Goal: Complete application form: Complete application form

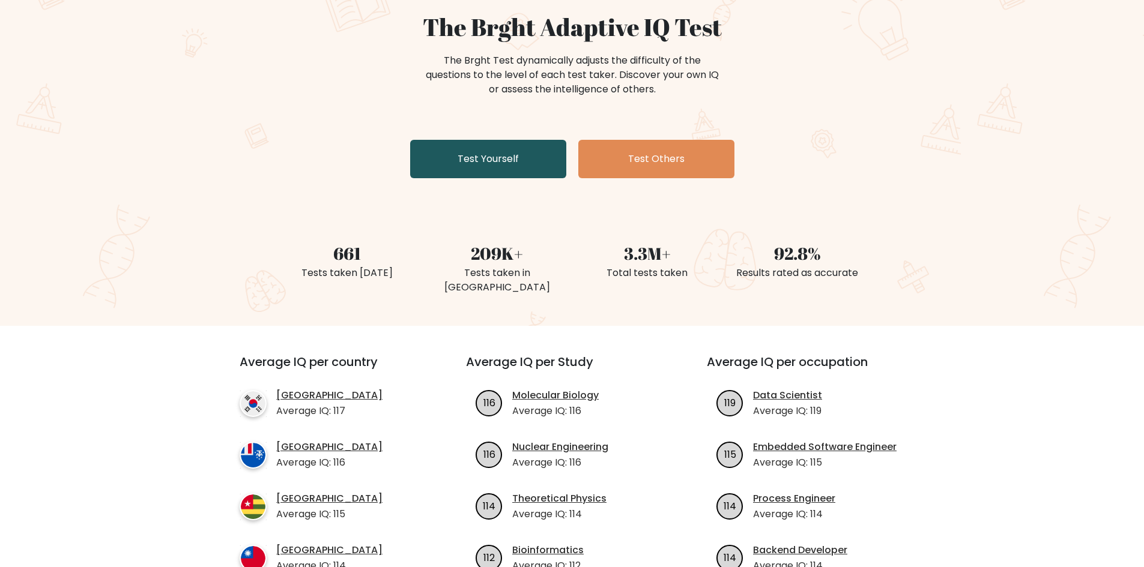
scroll to position [120, 0]
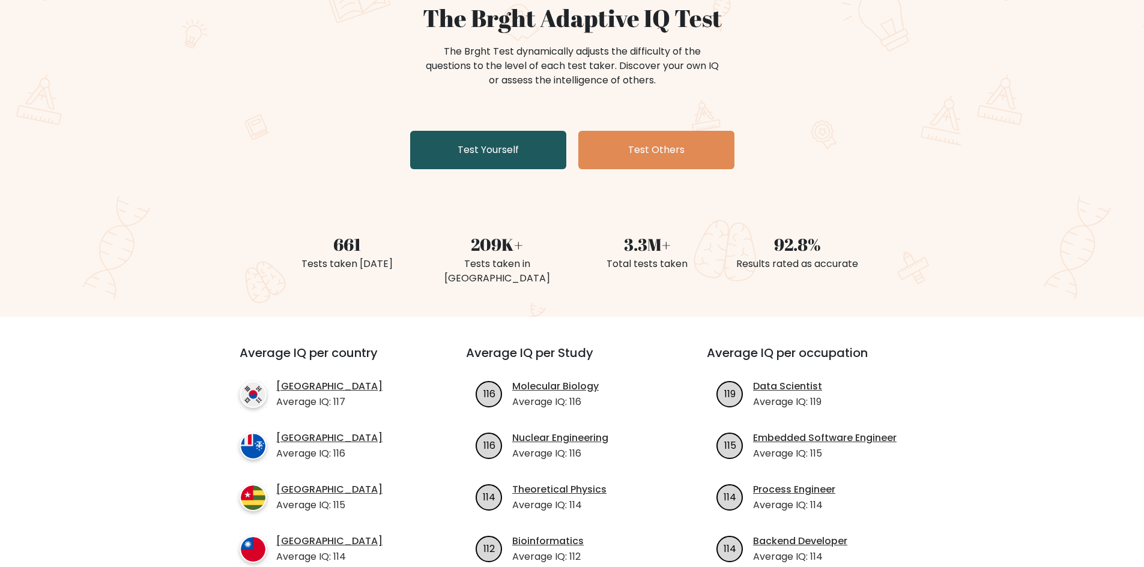
click at [486, 148] on link "Test Yourself" at bounding box center [488, 150] width 156 height 38
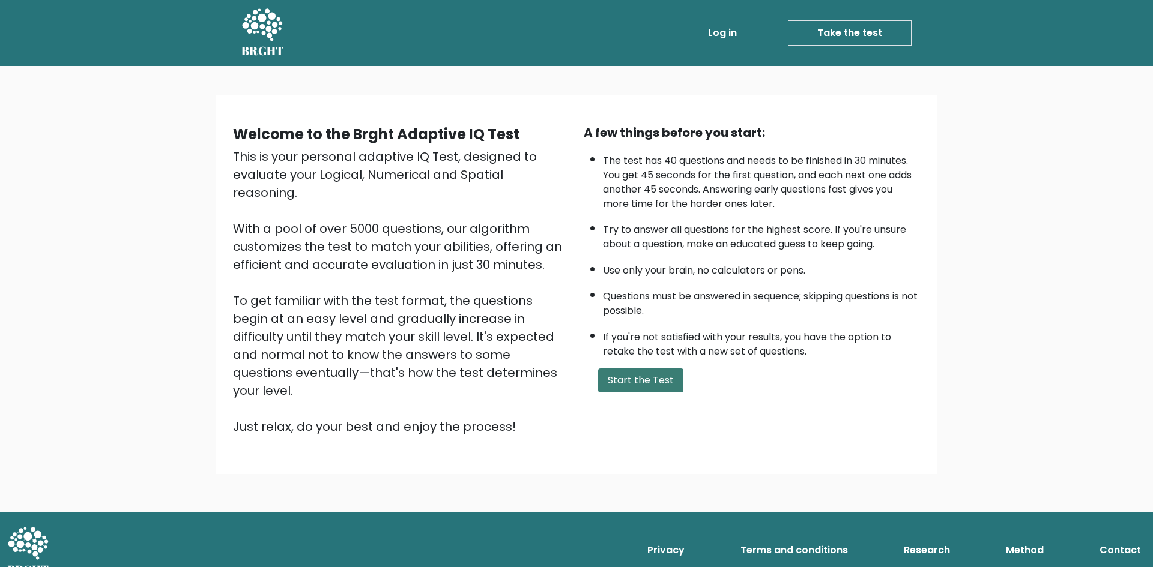
click at [635, 379] on button "Start the Test" at bounding box center [640, 381] width 85 height 24
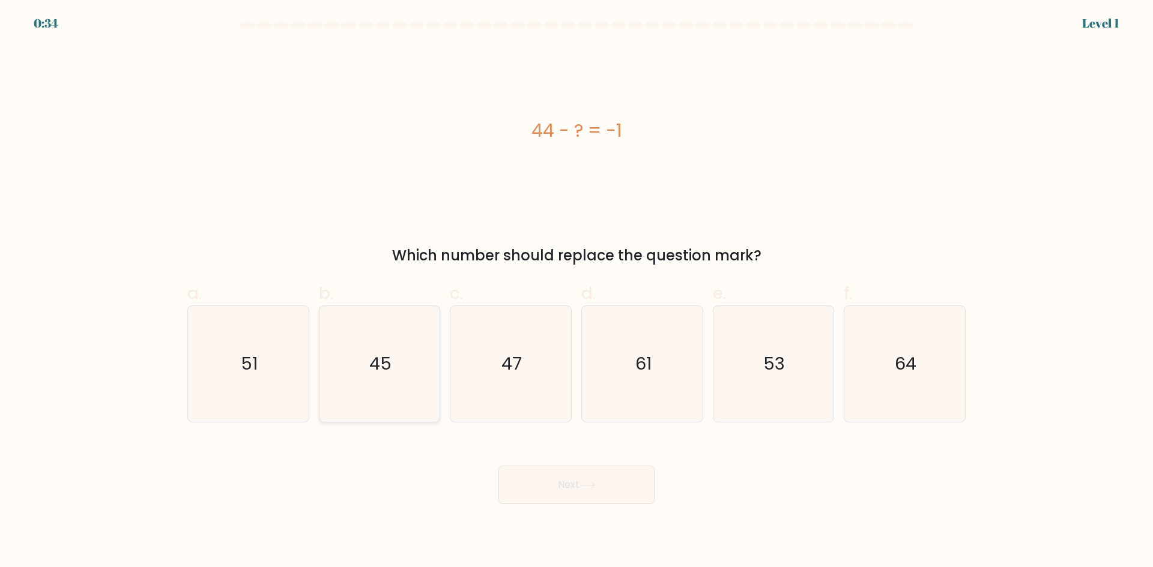
click at [374, 354] on text "45" at bounding box center [380, 364] width 22 height 24
click at [576, 292] on input "b. 45" at bounding box center [576, 288] width 1 height 8
radio input "true"
click at [581, 474] on button "Next" at bounding box center [576, 485] width 156 height 38
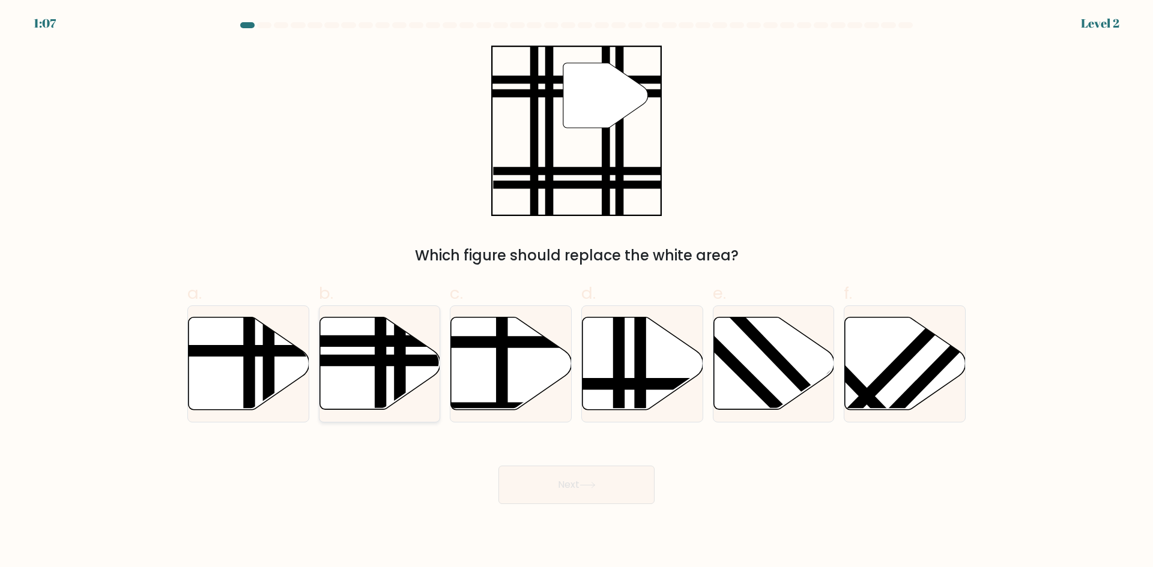
click at [369, 349] on icon at bounding box center [379, 364] width 121 height 92
click at [576, 292] on input "b." at bounding box center [576, 288] width 1 height 8
radio input "true"
click at [581, 504] on button "Next" at bounding box center [576, 485] width 156 height 38
click at [582, 490] on button "Next" at bounding box center [576, 485] width 156 height 38
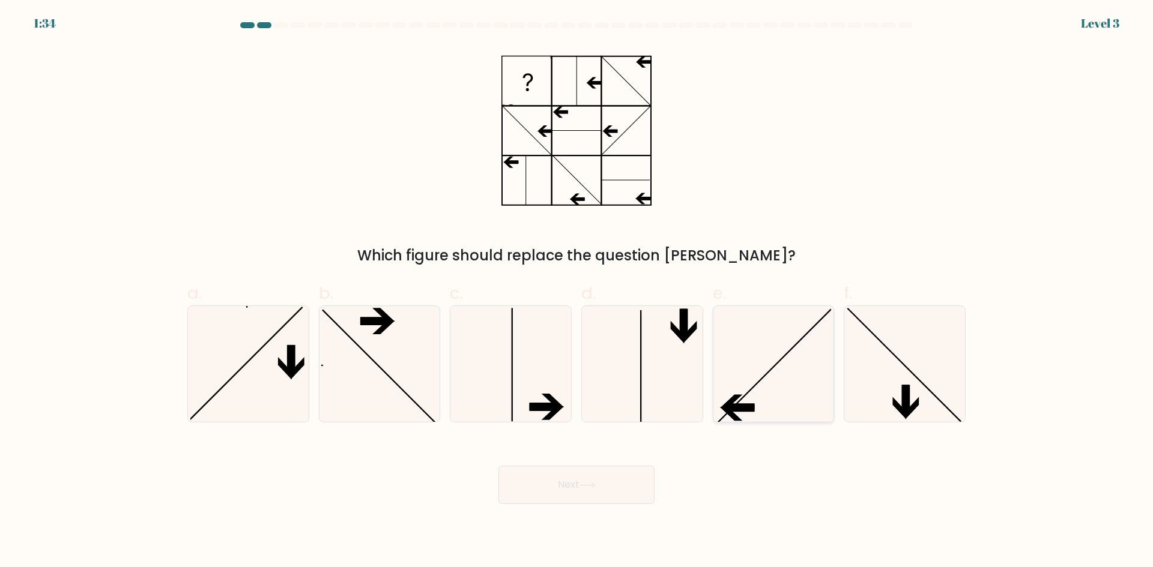
click at [775, 363] on icon at bounding box center [773, 364] width 116 height 116
click at [577, 292] on input "e." at bounding box center [576, 288] width 1 height 8
radio input "true"
click at [584, 490] on button "Next" at bounding box center [576, 485] width 156 height 38
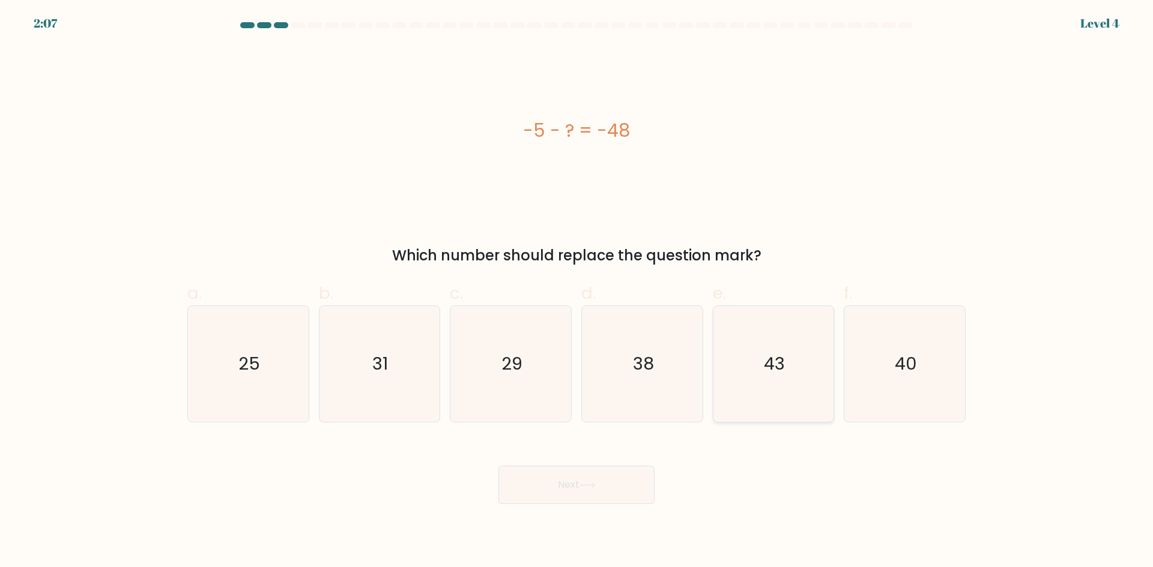
click at [788, 378] on icon "43" at bounding box center [773, 364] width 116 height 116
click at [577, 292] on input "e. 43" at bounding box center [576, 288] width 1 height 8
radio input "true"
click at [537, 498] on button "Next" at bounding box center [576, 485] width 156 height 38
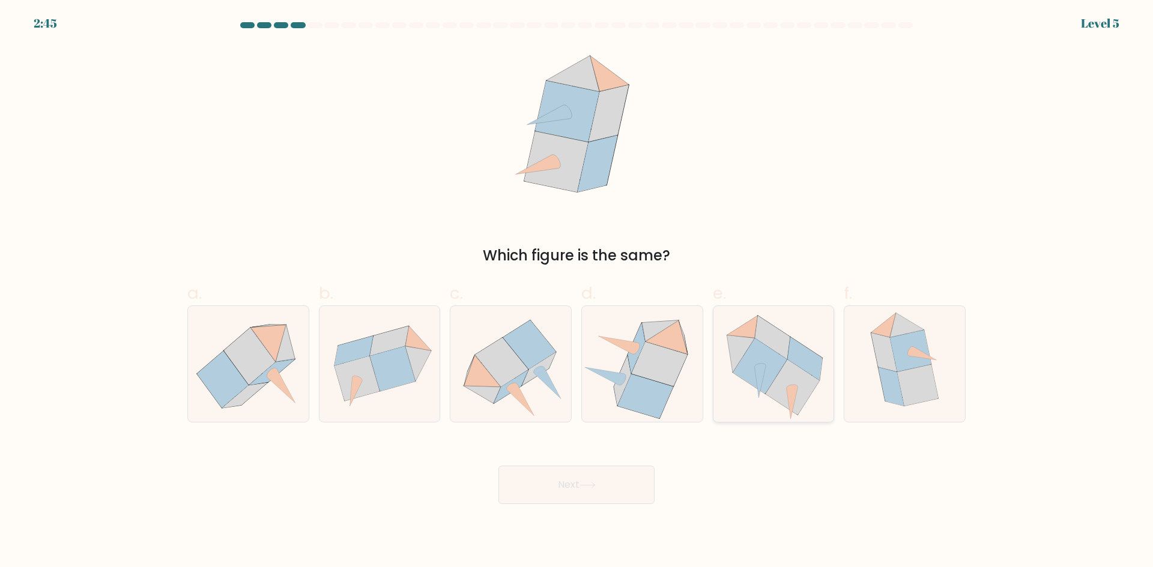
click at [802, 387] on icon at bounding box center [792, 387] width 54 height 55
click at [577, 292] on input "e." at bounding box center [576, 288] width 1 height 8
radio input "true"
click at [537, 498] on button "Next" at bounding box center [576, 485] width 156 height 38
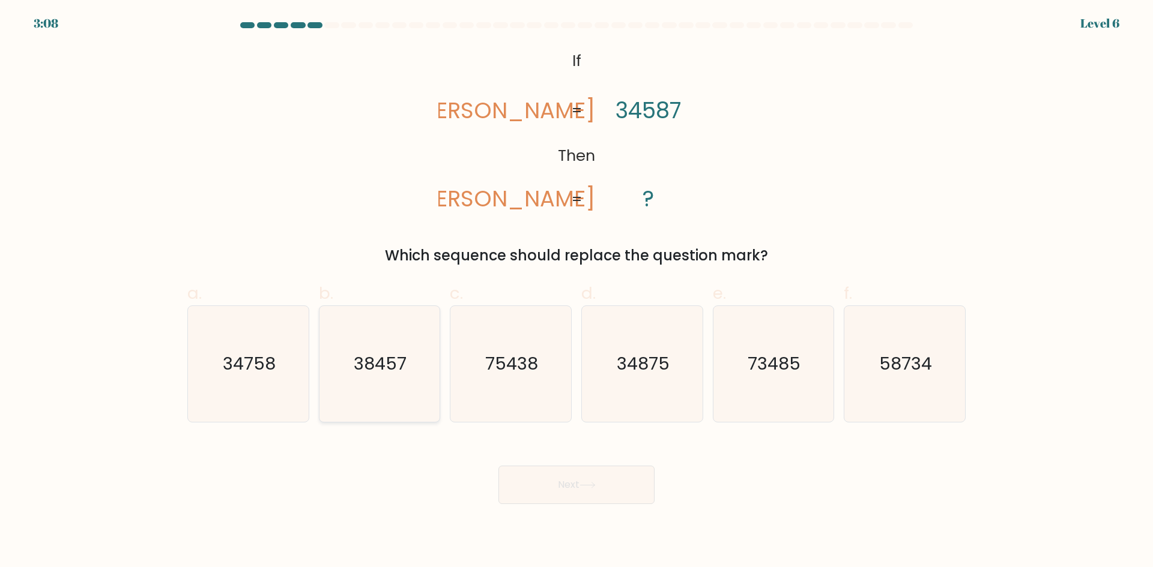
click at [386, 390] on icon "38457" at bounding box center [379, 364] width 116 height 116
click at [576, 292] on input "b. 38457" at bounding box center [576, 288] width 1 height 8
radio input "true"
click at [579, 499] on button "Next" at bounding box center [576, 485] width 156 height 38
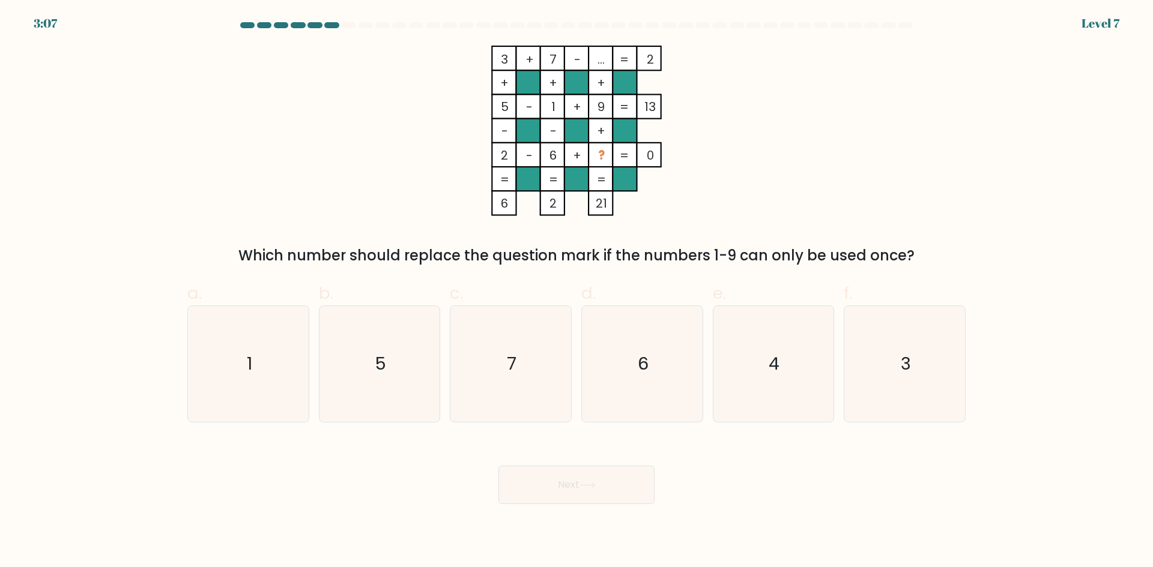
click at [584, 482] on icon at bounding box center [587, 485] width 16 height 7
click at [795, 355] on icon "4" at bounding box center [773, 364] width 116 height 116
click at [577, 292] on input "e. 4" at bounding box center [576, 288] width 1 height 8
radio input "true"
click at [579, 500] on button "Next" at bounding box center [576, 485] width 156 height 38
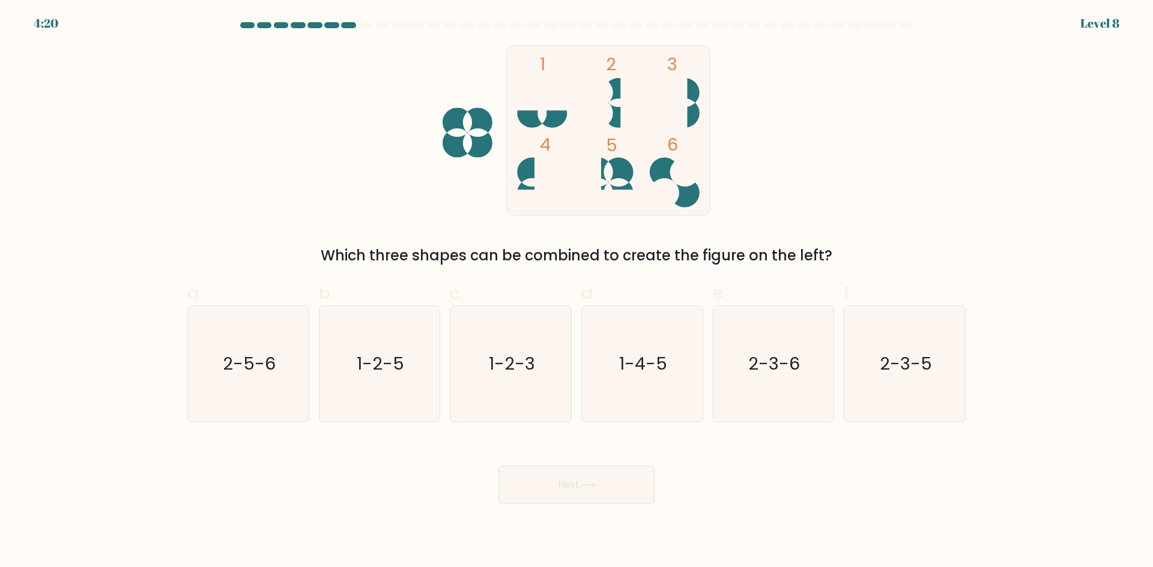
click at [580, 490] on button "Next" at bounding box center [576, 485] width 156 height 38
click at [653, 379] on icon "1-4-5" at bounding box center [642, 364] width 116 height 116
click at [577, 292] on input "d. 1-4-5" at bounding box center [576, 288] width 1 height 8
radio input "true"
click at [604, 480] on button "Next" at bounding box center [576, 485] width 156 height 38
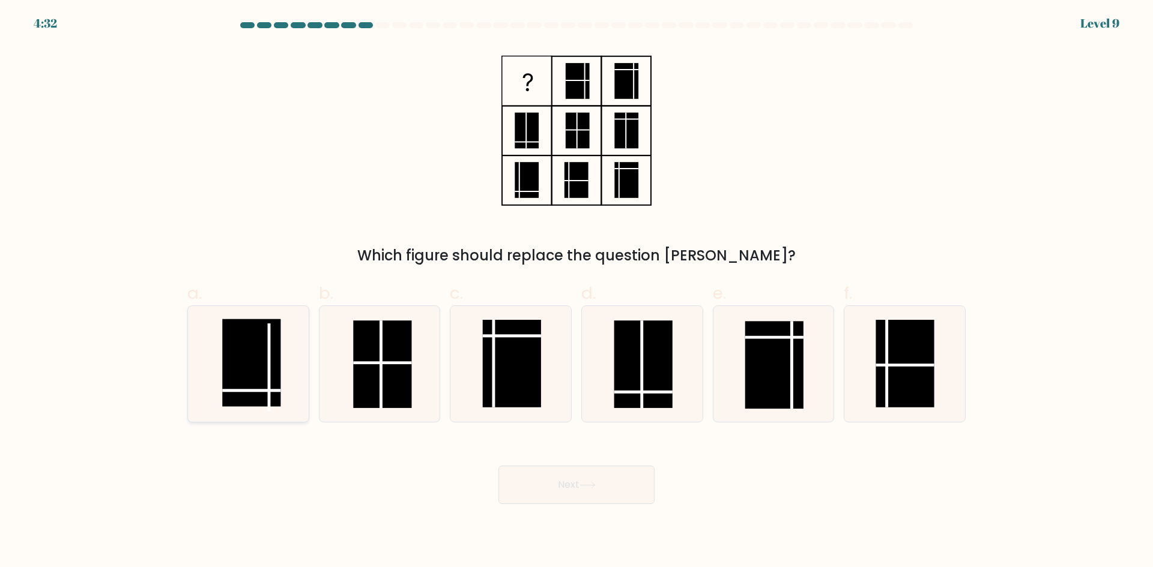
click at [253, 340] on rect at bounding box center [251, 363] width 58 height 88
click at [576, 292] on input "a." at bounding box center [576, 288] width 1 height 8
radio input "true"
click at [590, 486] on icon at bounding box center [587, 485] width 16 height 7
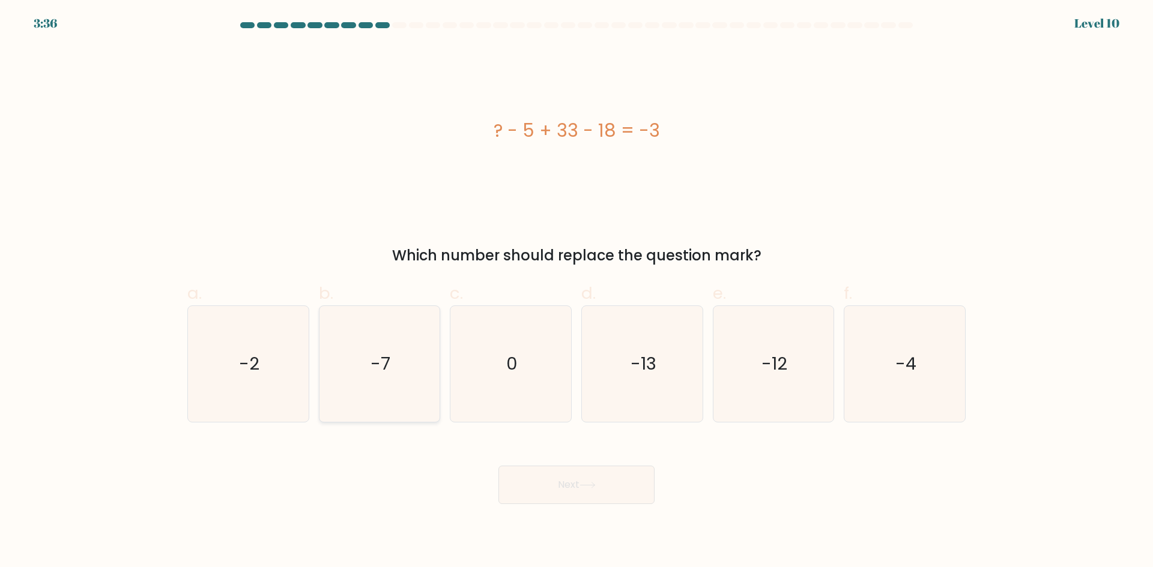
click at [415, 343] on icon "-7" at bounding box center [379, 364] width 116 height 116
click at [576, 292] on input "b. -7" at bounding box center [576, 288] width 1 height 8
radio input "true"
click at [602, 498] on button "Next" at bounding box center [576, 485] width 156 height 38
click at [602, 481] on button "Next" at bounding box center [576, 485] width 156 height 38
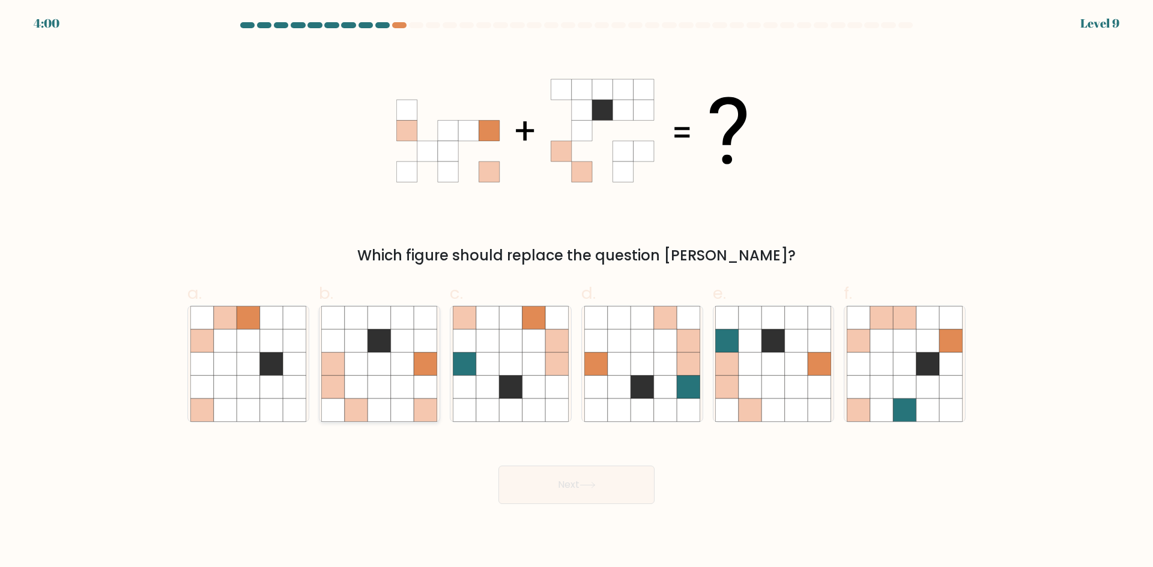
click at [365, 333] on icon at bounding box center [356, 341] width 23 height 23
click at [576, 292] on input "b." at bounding box center [576, 288] width 1 height 8
radio input "true"
click at [571, 489] on button "Next" at bounding box center [576, 485] width 156 height 38
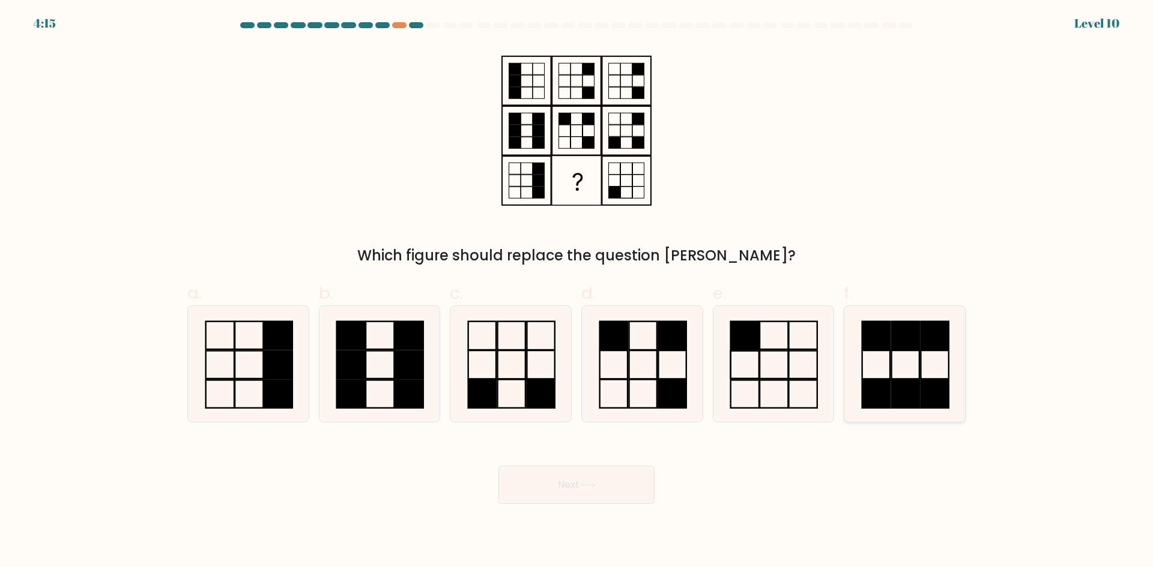
click at [910, 356] on icon at bounding box center [905, 364] width 116 height 116
click at [577, 292] on input "f." at bounding box center [576, 288] width 1 height 8
radio input "true"
click at [550, 480] on button "Next" at bounding box center [576, 485] width 156 height 38
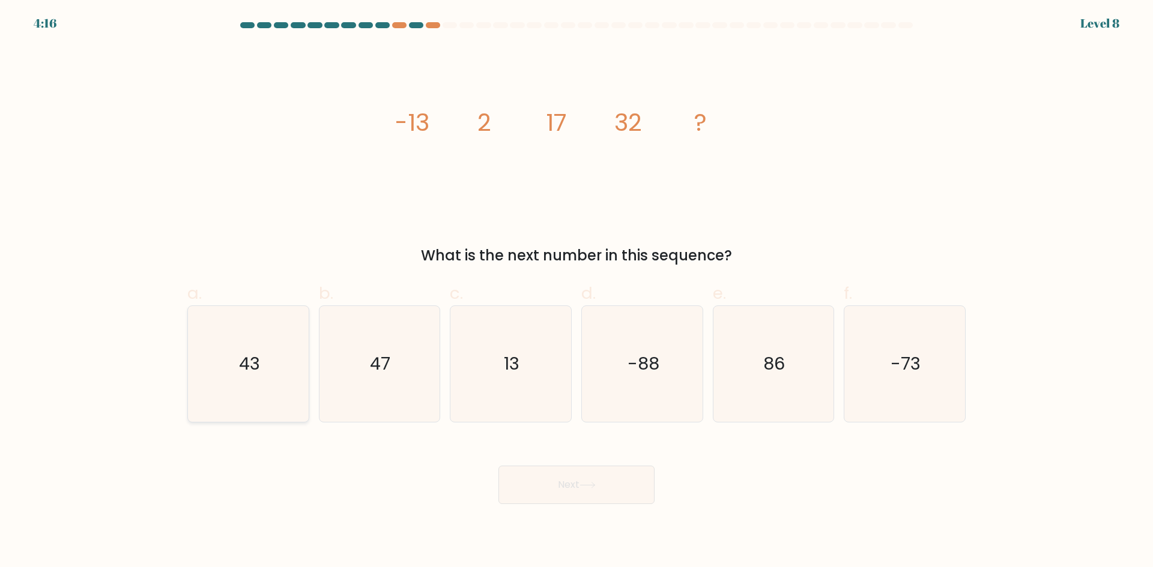
click at [304, 354] on icon "43" at bounding box center [248, 364] width 116 height 116
click at [576, 292] on input "a. 43" at bounding box center [576, 288] width 1 height 8
radio input "true"
click at [572, 484] on button "Next" at bounding box center [576, 485] width 156 height 38
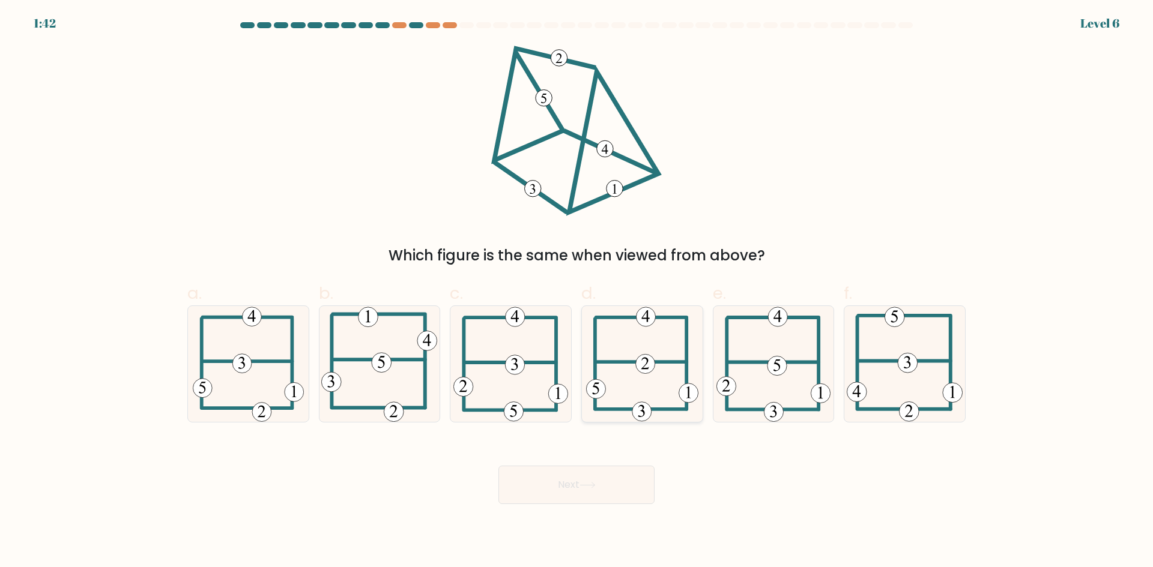
click at [633, 362] on 208 at bounding box center [641, 362] width 91 height 0
click at [577, 292] on input "d." at bounding box center [576, 288] width 1 height 8
radio input "true"
click at [587, 481] on button "Next" at bounding box center [576, 485] width 156 height 38
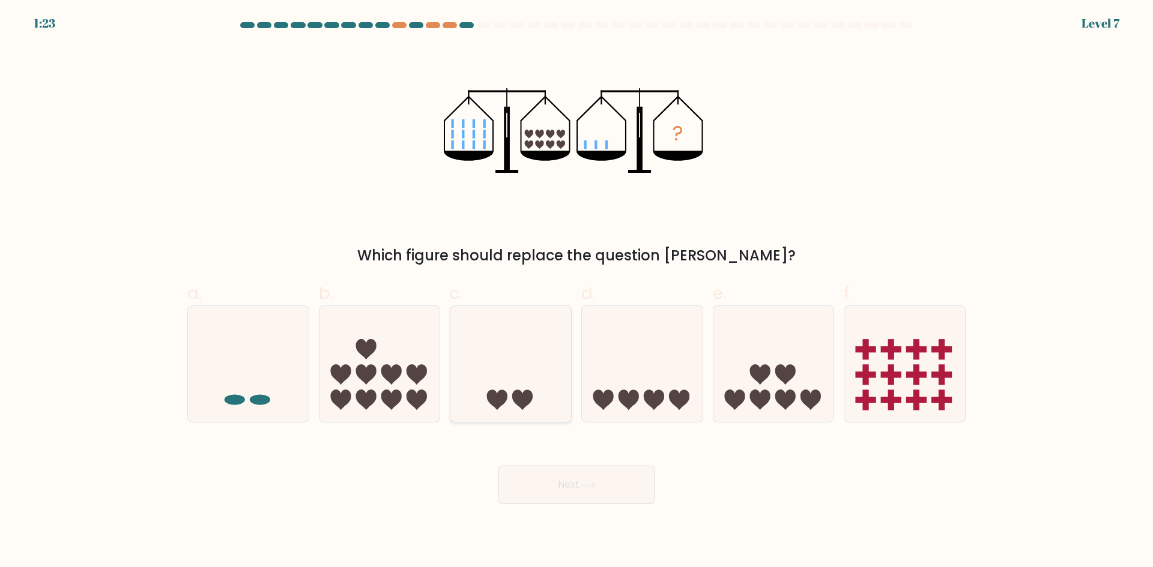
click at [542, 391] on icon at bounding box center [510, 364] width 121 height 100
click at [576, 292] on input "c." at bounding box center [576, 288] width 1 height 8
radio input "true"
click at [579, 486] on button "Next" at bounding box center [576, 485] width 156 height 38
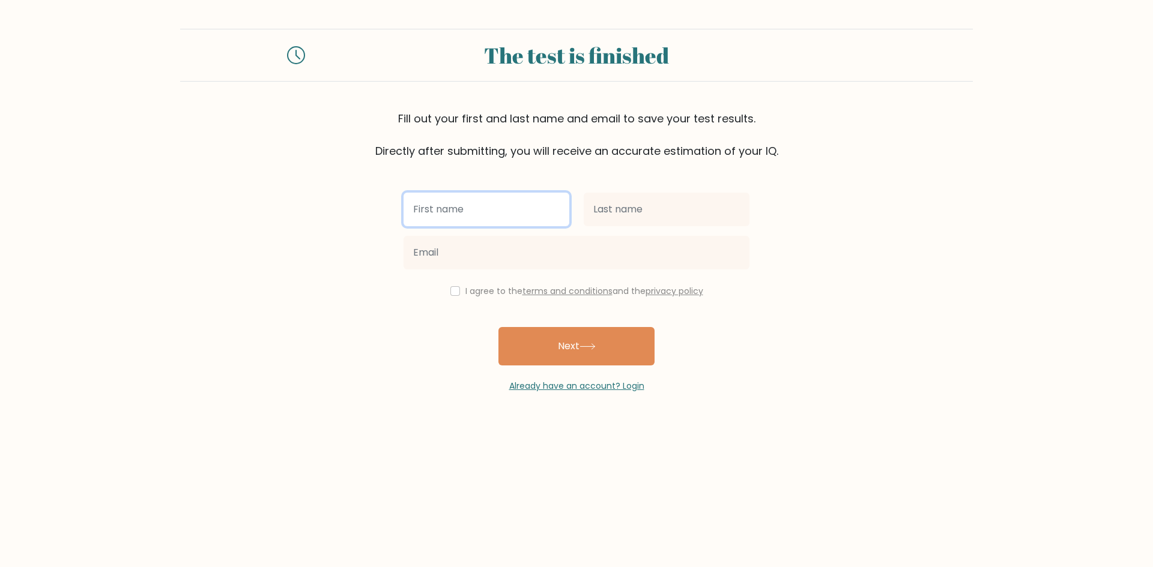
click at [447, 211] on input "text" at bounding box center [486, 210] width 166 height 34
type input "Lover [PERSON_NAME]"
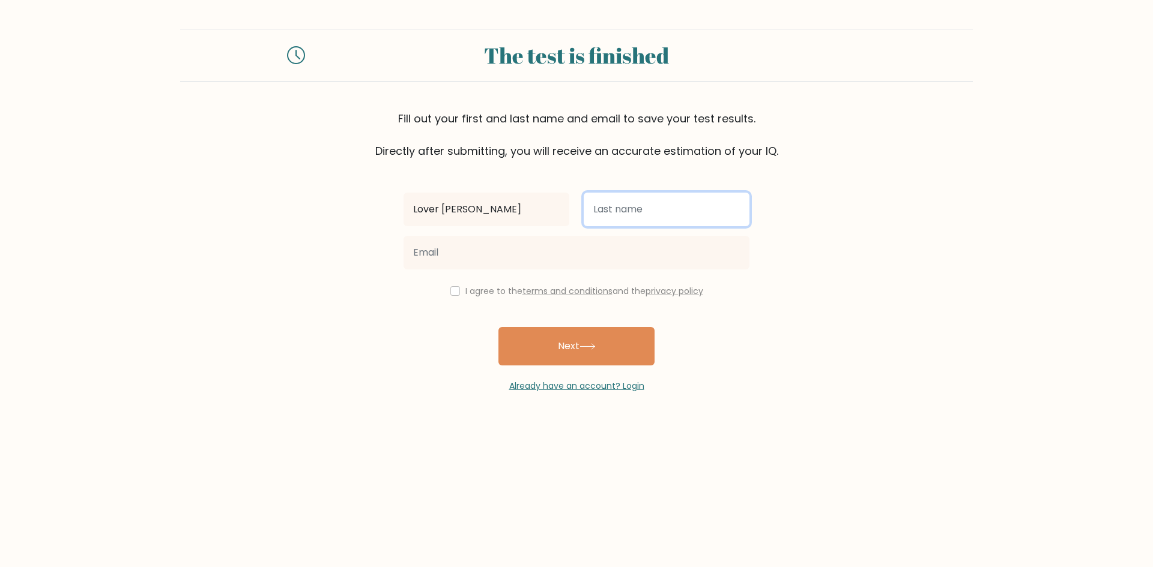
click at [653, 194] on input "text" at bounding box center [667, 210] width 166 height 34
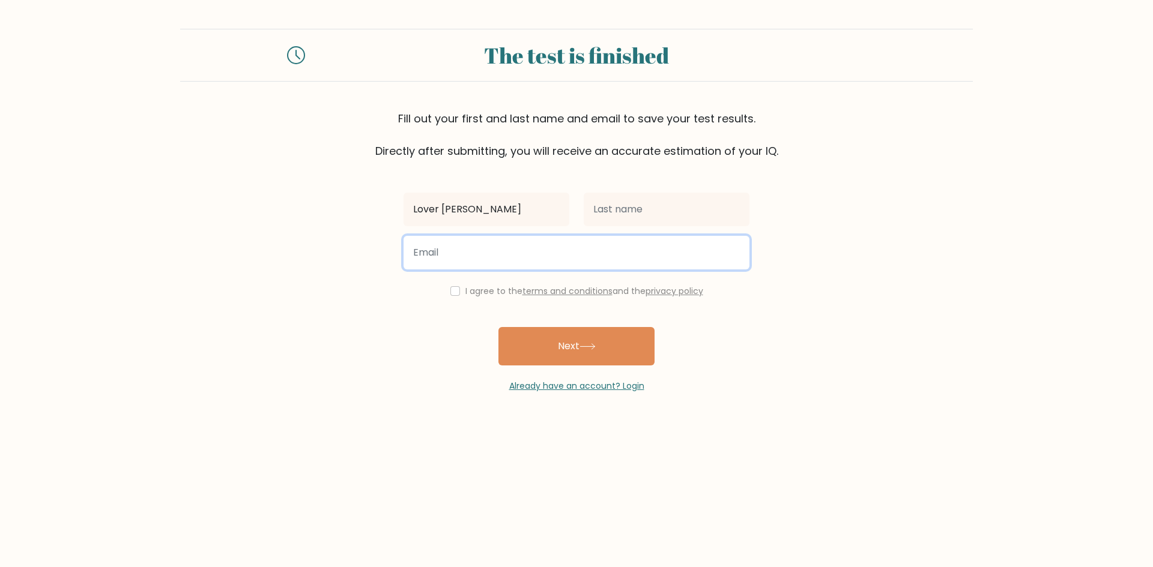
click at [555, 256] on input "email" at bounding box center [576, 253] width 346 height 34
type input "dakingkinglovermae@gmail.com"
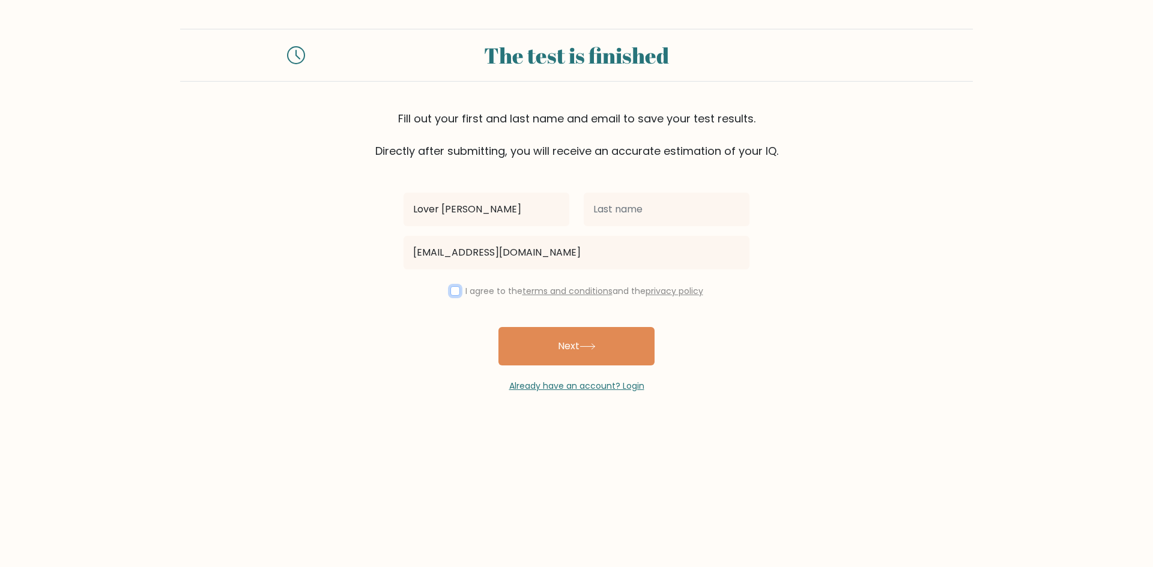
click at [454, 295] on input "checkbox" at bounding box center [455, 291] width 10 height 10
checkbox input "true"
click at [573, 345] on button "Next" at bounding box center [576, 346] width 156 height 38
click at [629, 196] on input "text" at bounding box center [667, 210] width 166 height 34
type input "Dakingking"
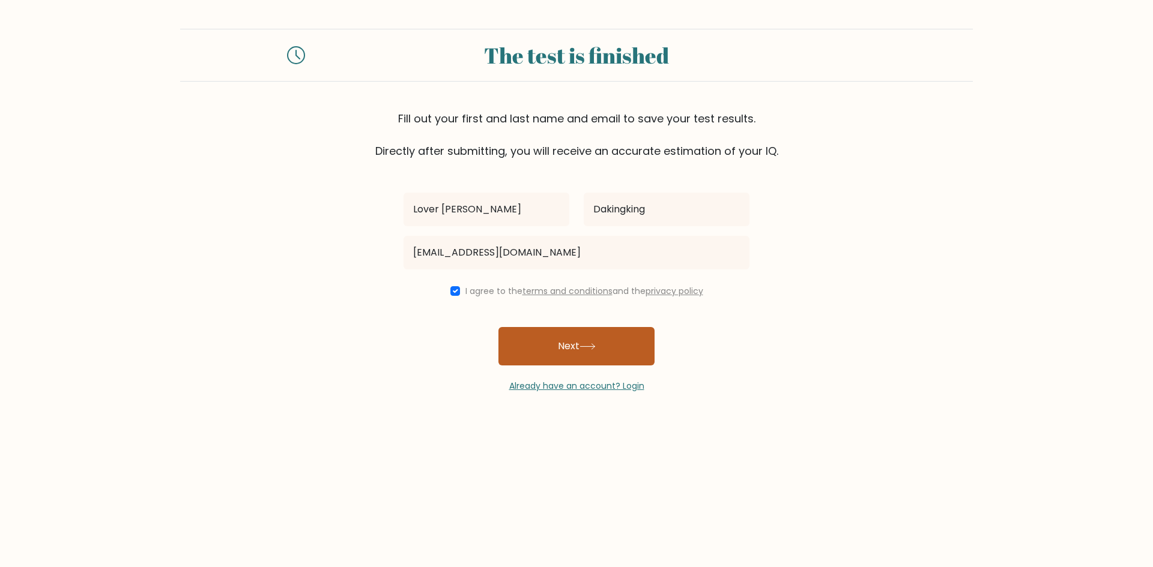
click at [558, 355] on button "Next" at bounding box center [576, 346] width 156 height 38
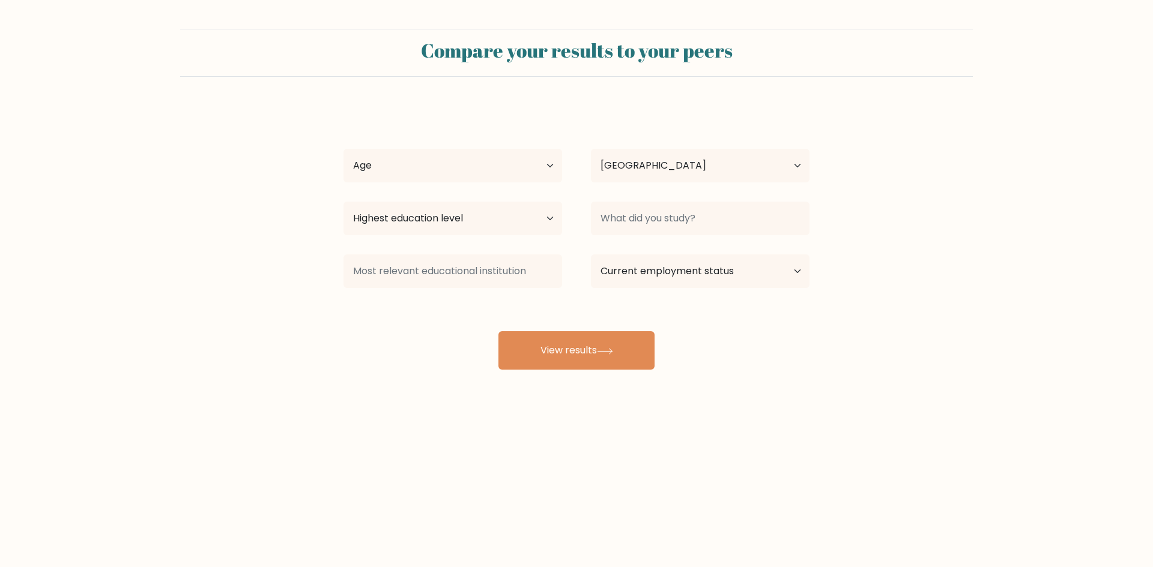
select select "PH"
click at [542, 163] on select "Age Under 18 years old 18-24 years old 25-34 years old 35-44 years old 45-54 ye…" at bounding box center [452, 166] width 219 height 34
select select "35_44"
click at [343, 149] on select "Age Under 18 years old 18-24 years old 25-34 years old 35-44 years old 45-54 ye…" at bounding box center [452, 166] width 219 height 34
click at [525, 214] on select "Highest education level No schooling Primary Lower Secondary Upper Secondary Oc…" at bounding box center [452, 219] width 219 height 34
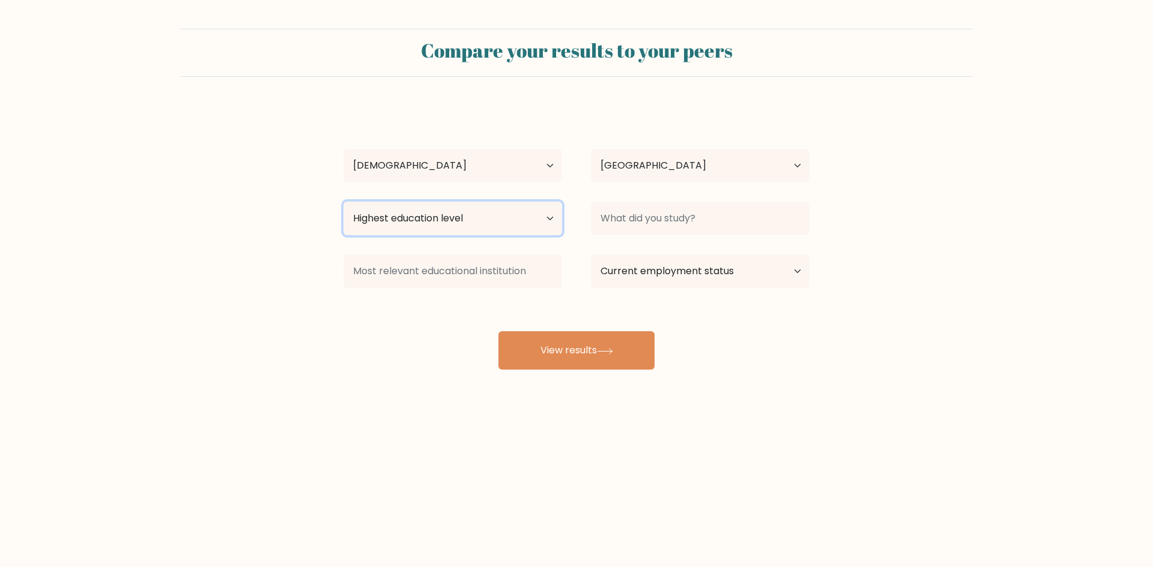
select select "bachelors_degree"
click at [343, 202] on select "Highest education level No schooling Primary Lower Secondary Upper Secondary Oc…" at bounding box center [452, 219] width 219 height 34
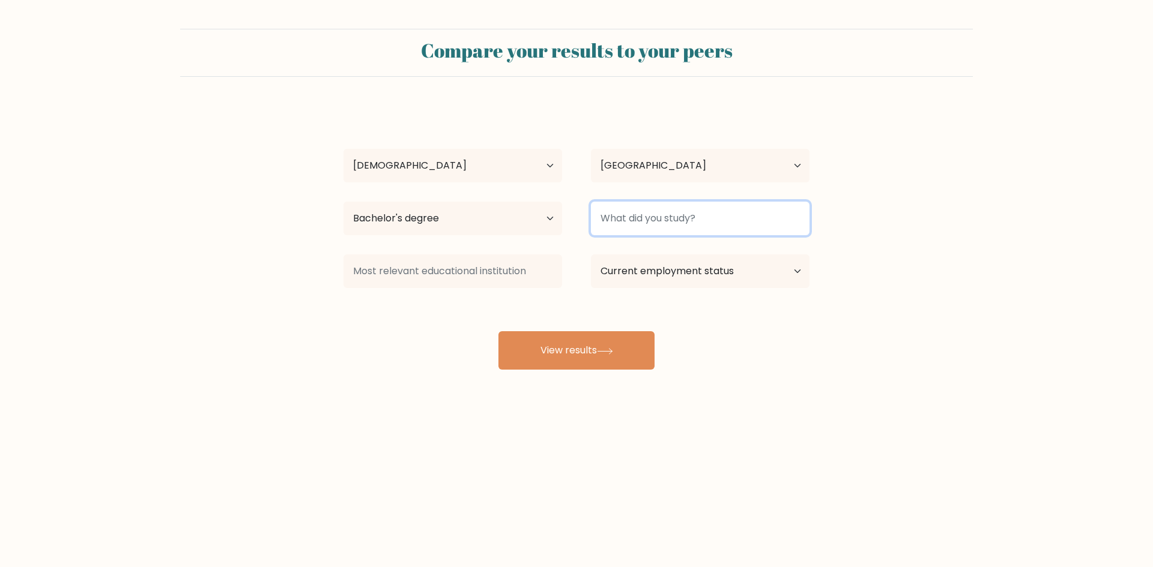
click at [771, 224] on input at bounding box center [700, 219] width 219 height 34
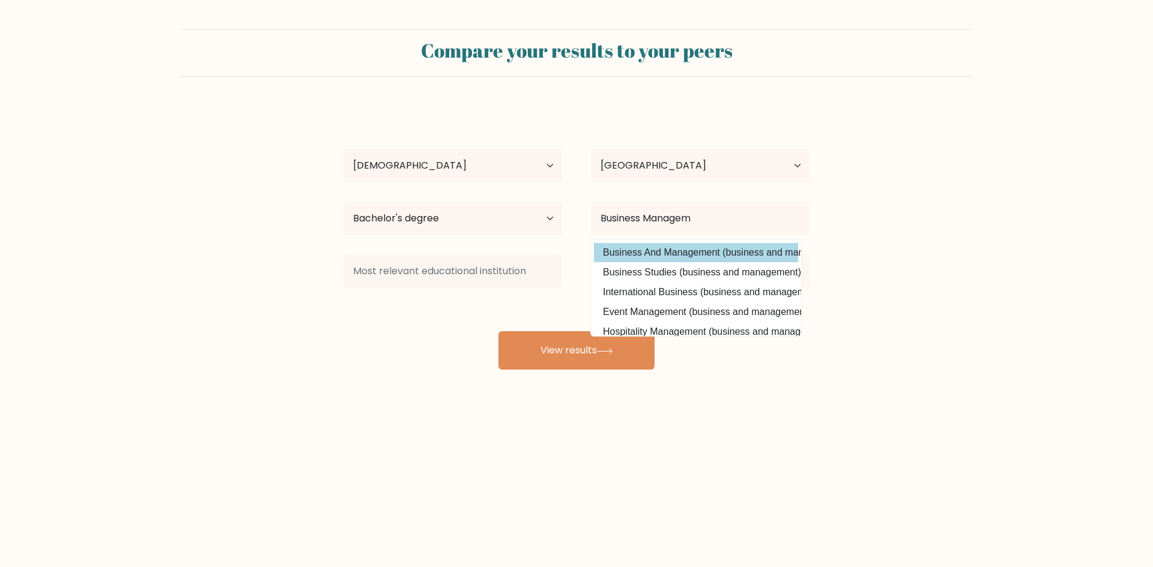
click at [715, 253] on option "Business And Management (business and management)" at bounding box center [696, 252] width 204 height 19
type input "Business And Management"
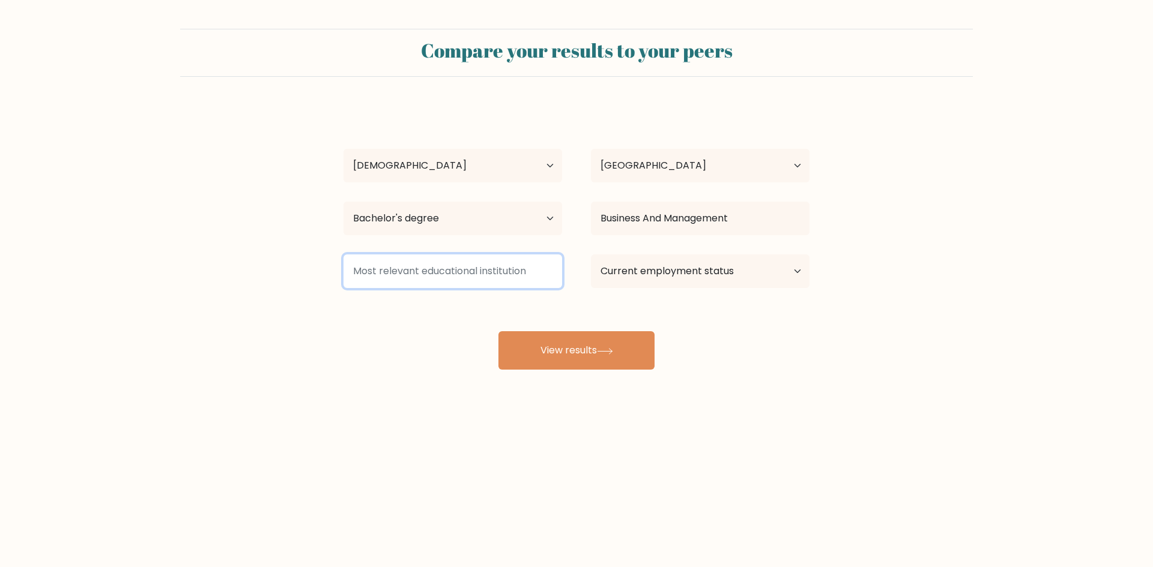
click at [402, 272] on input at bounding box center [452, 272] width 219 height 34
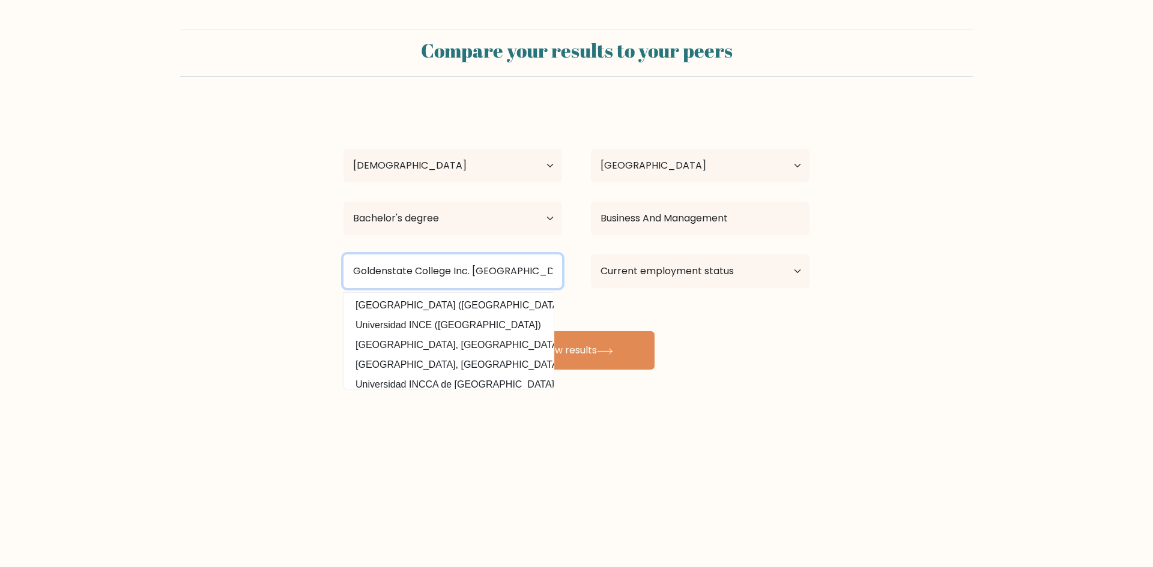
type input "Goldenstate College Inc. Gensan"
click at [779, 283] on select "Current employment status Employed Student Retired Other / prefer not to answer" at bounding box center [700, 272] width 219 height 34
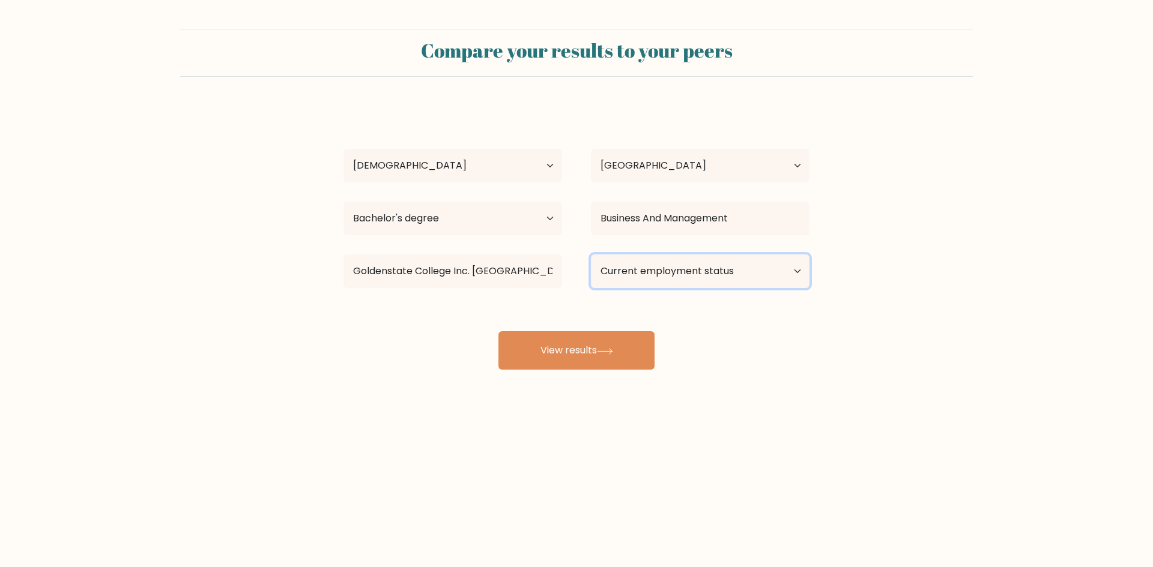
select select "other"
click at [591, 255] on select "Current employment status Employed Student Retired Other / prefer not to answer" at bounding box center [700, 272] width 219 height 34
click at [564, 346] on button "View results" at bounding box center [576, 350] width 156 height 38
